Goal: Communication & Community: Share content

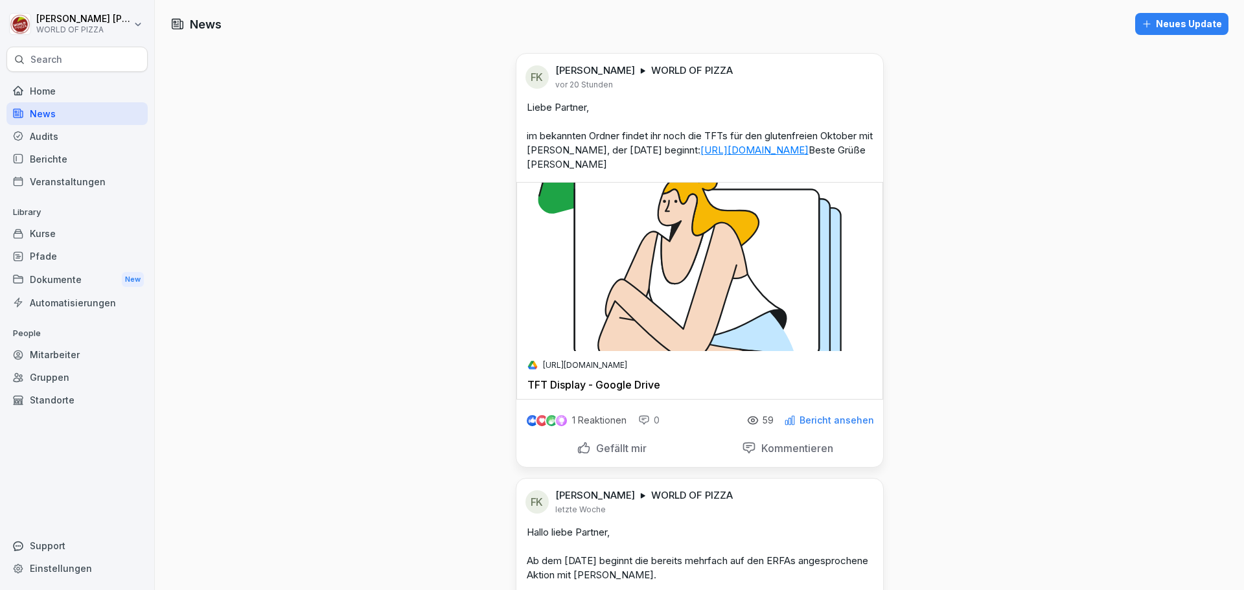
click at [51, 115] on div "News" at bounding box center [76, 113] width 141 height 23
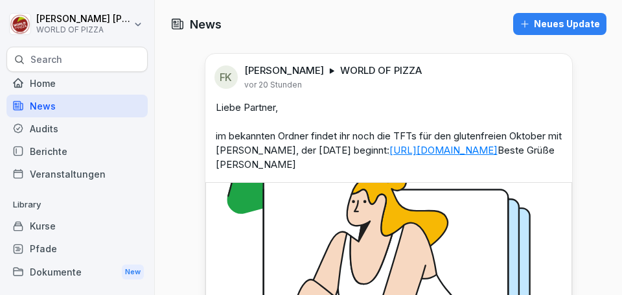
click at [573, 25] on div "Neues Update" at bounding box center [559, 24] width 80 height 14
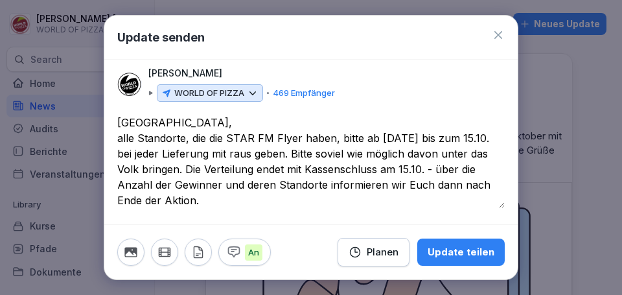
type textarea "**********"
click at [484, 254] on div "Update teilen" at bounding box center [461, 252] width 67 height 14
